Goal: Navigation & Orientation: Understand site structure

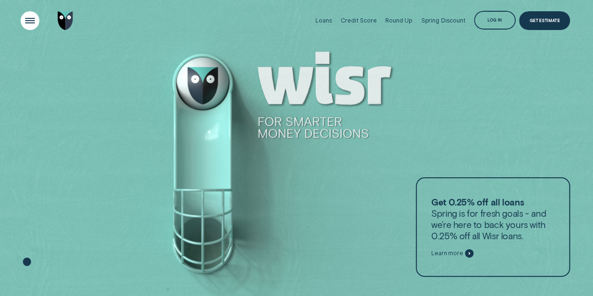
click at [30, 20] on div "Open Menu" at bounding box center [29, 21] width 27 height 27
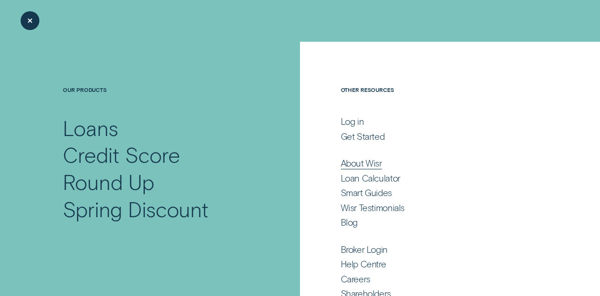
click at [362, 161] on div "About Wisr" at bounding box center [361, 163] width 41 height 11
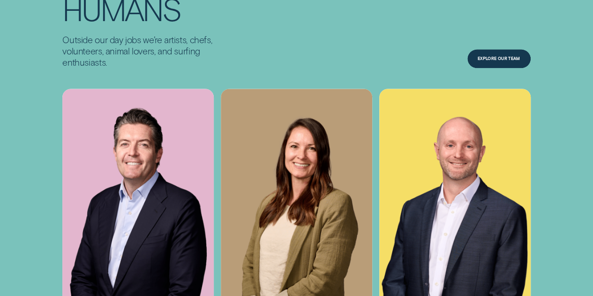
scroll to position [2384, 0]
click at [499, 68] on div "Explore Our Team" at bounding box center [499, 58] width 63 height 19
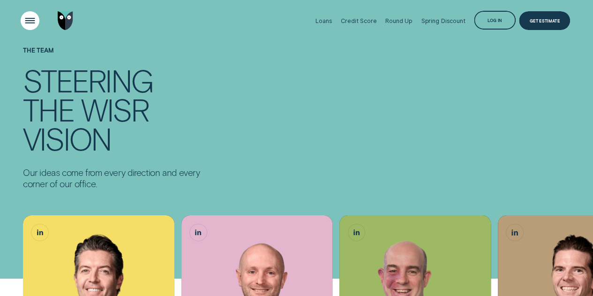
click at [30, 19] on div "Open Menu" at bounding box center [29, 21] width 27 height 27
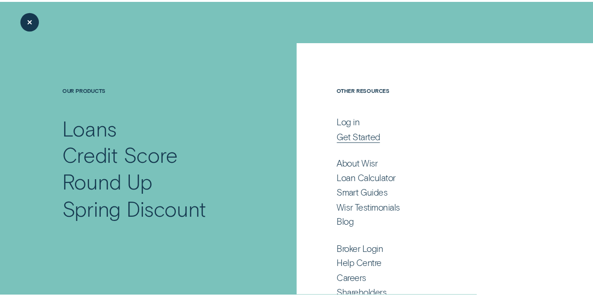
scroll to position [30, 0]
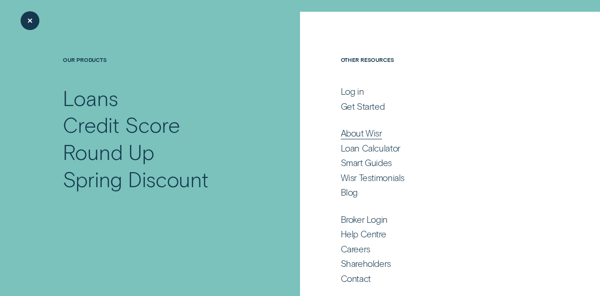
click at [367, 130] on div "About Wisr" at bounding box center [361, 133] width 41 height 11
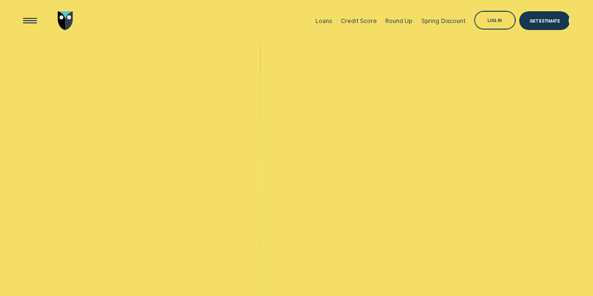
scroll to position [2384, 0]
